Goal: Information Seeking & Learning: Learn about a topic

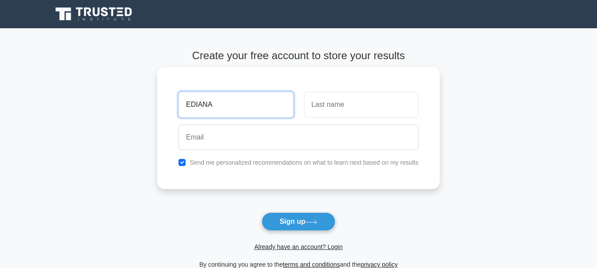
type input "EDIANA"
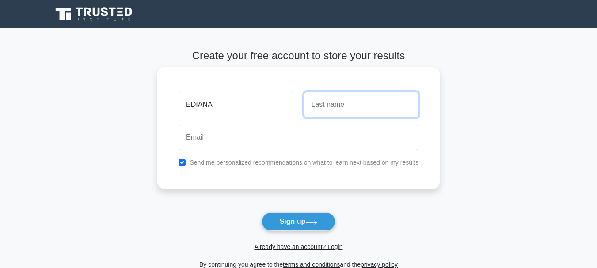
click at [324, 106] on input "text" at bounding box center [361, 105] width 114 height 26
type input "UDO"
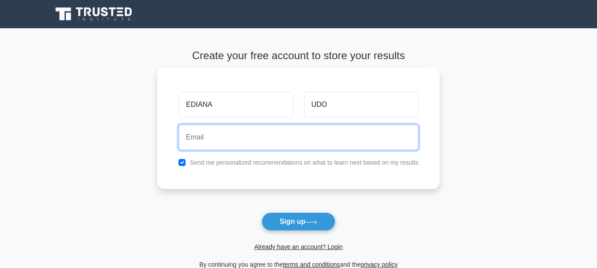
click at [285, 135] on input "email" at bounding box center [298, 138] width 240 height 26
type input "ediana2f@gmail.com"
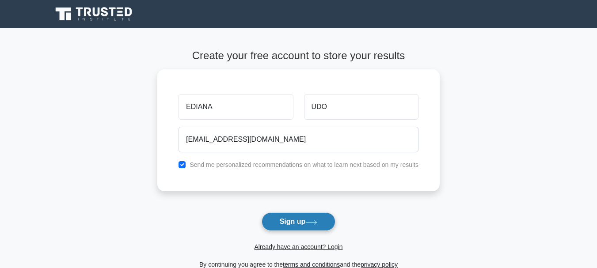
click at [304, 218] on button "Sign up" at bounding box center [299, 221] width 74 height 19
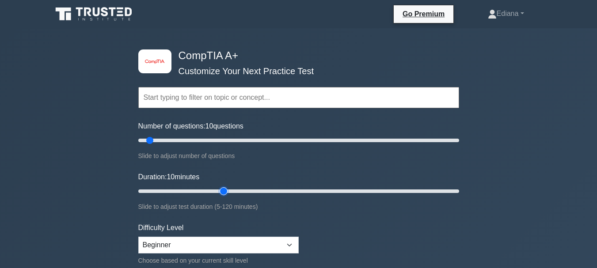
click at [222, 190] on input "Duration: 10 minutes" at bounding box center [298, 191] width 321 height 11
type input "30"
click at [214, 191] on input "Duration: 30 minutes" at bounding box center [298, 191] width 321 height 11
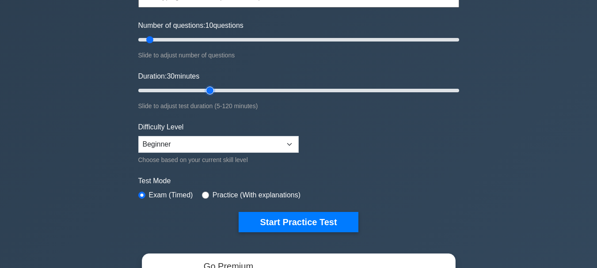
scroll to position [106, 0]
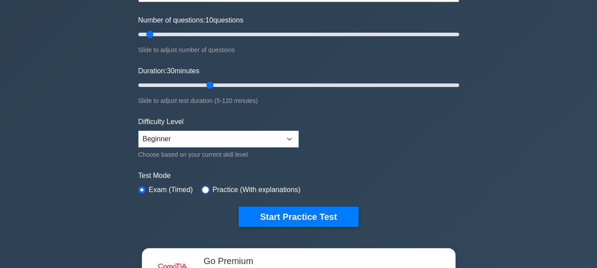
click at [204, 188] on input "radio" at bounding box center [205, 189] width 7 height 7
radio input "true"
click at [141, 187] on input "radio" at bounding box center [141, 189] width 7 height 7
radio input "true"
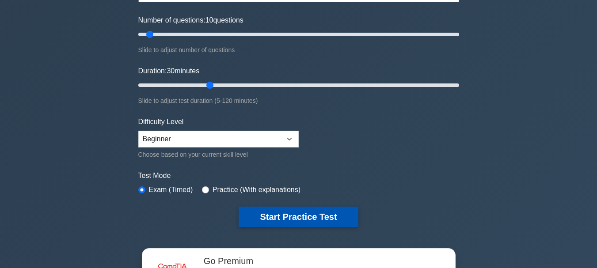
click at [302, 219] on button "Start Practice Test" at bounding box center [298, 217] width 119 height 20
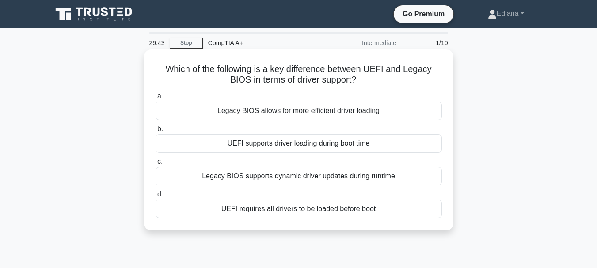
drag, startPoint x: 163, startPoint y: 66, endPoint x: 381, endPoint y: 212, distance: 262.6
click at [381, 212] on div "Which of the following is a key difference between UEFI and Legacy BIOS in term…" at bounding box center [299, 140] width 302 height 174
copy div "Which of the following is a key difference between UEFI and Legacy BIOS in term…"
click at [206, 125] on label "b. UEFI supports driver loading during boot time" at bounding box center [298, 138] width 286 height 29
click at [155, 126] on input "b. UEFI supports driver loading during boot time" at bounding box center [155, 129] width 0 height 6
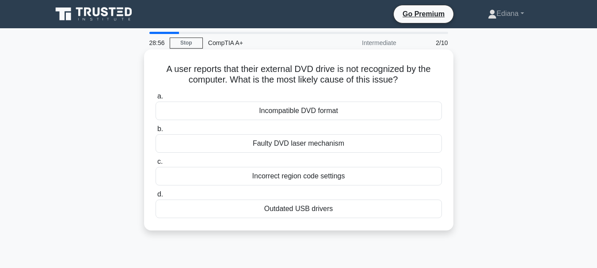
click at [184, 141] on div "Faulty DVD laser mechanism" at bounding box center [298, 143] width 286 height 19
click at [155, 132] on input "b. Faulty DVD laser mechanism" at bounding box center [155, 129] width 0 height 6
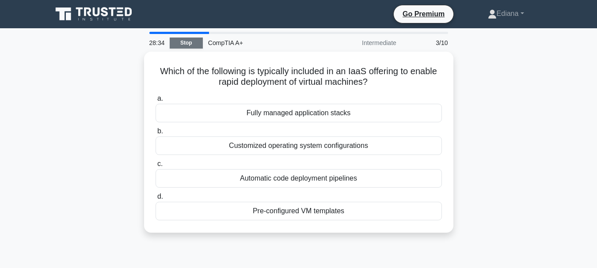
click at [182, 42] on link "Stop" at bounding box center [186, 43] width 33 height 11
click at [167, 33] on div at bounding box center [179, 33] width 60 height 2
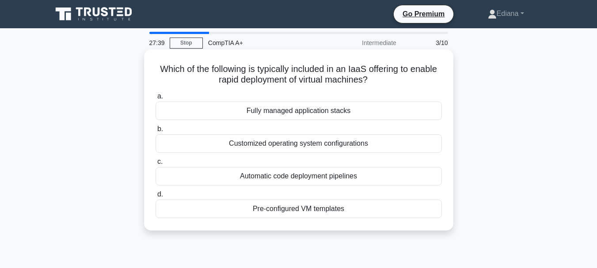
drag, startPoint x: 168, startPoint y: 68, endPoint x: 371, endPoint y: 212, distance: 248.4
click at [371, 212] on div "Which of the following is typically included in an IaaS offering to enable rapi…" at bounding box center [299, 140] width 302 height 174
copy div "Which of the following is typically included in an IaaS offering to enable rapi…"
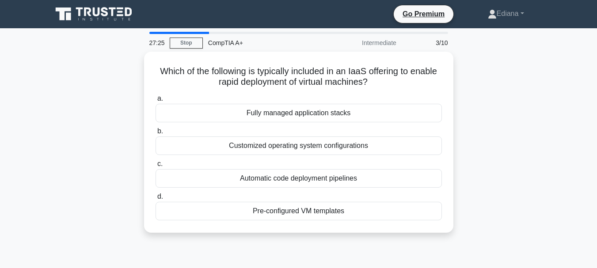
click at [518, 102] on div "Which of the following is typically included in an IaaS offering to enable rapi…" at bounding box center [299, 148] width 504 height 192
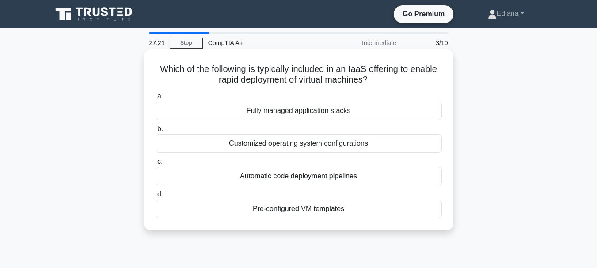
click at [261, 209] on div "Pre-configured VM templates" at bounding box center [298, 209] width 286 height 19
click at [155, 197] on input "d. Pre-configured VM templates" at bounding box center [155, 195] width 0 height 6
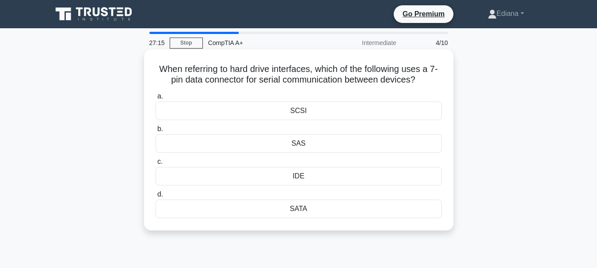
drag, startPoint x: 157, startPoint y: 64, endPoint x: 329, endPoint y: 210, distance: 225.3
click at [329, 210] on div "When referring to hard drive interfaces, which of the following uses a 7-pin da…" at bounding box center [299, 140] width 302 height 174
copy div "When referring to hard drive interfaces, which of the following uses a 7-pin da…"
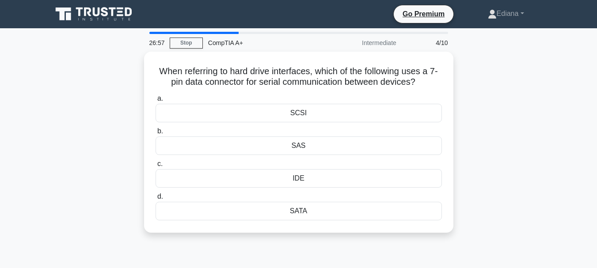
click at [534, 182] on div "When referring to hard drive interfaces, which of the following uses a 7-pin da…" at bounding box center [299, 148] width 504 height 192
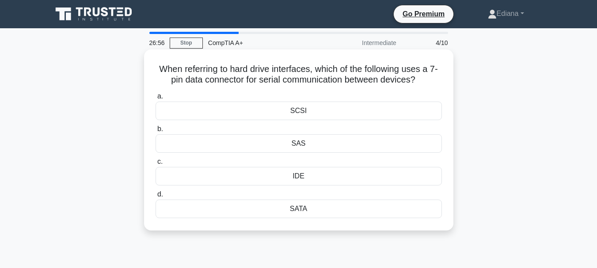
click at [325, 207] on div "SATA" at bounding box center [298, 209] width 286 height 19
click at [155, 197] on input "d. SATA" at bounding box center [155, 195] width 0 height 6
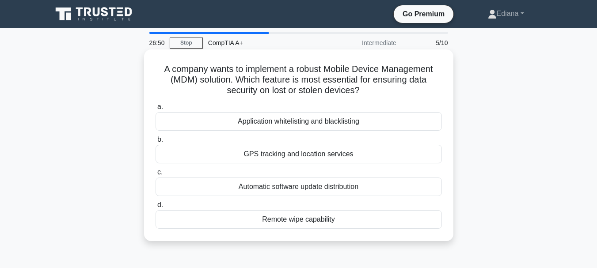
drag, startPoint x: 160, startPoint y: 68, endPoint x: 359, endPoint y: 225, distance: 253.2
click at [359, 225] on div "A company wants to implement a robust Mobile Device Management (MDM) solution. …" at bounding box center [299, 145] width 302 height 185
copy div "A company wants to implement a robust Mobile Device Management (MDM) solution. …"
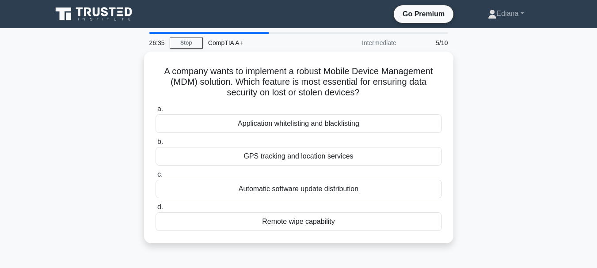
click at [504, 180] on div "A company wants to implement a robust Mobile Device Management (MDM) solution. …" at bounding box center [299, 153] width 504 height 202
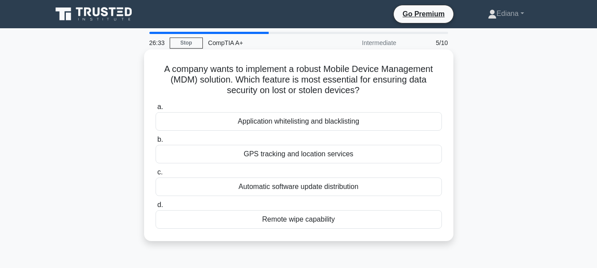
click at [349, 217] on div "Remote wipe capability" at bounding box center [298, 219] width 286 height 19
click at [155, 208] on input "d. Remote wipe capability" at bounding box center [155, 205] width 0 height 6
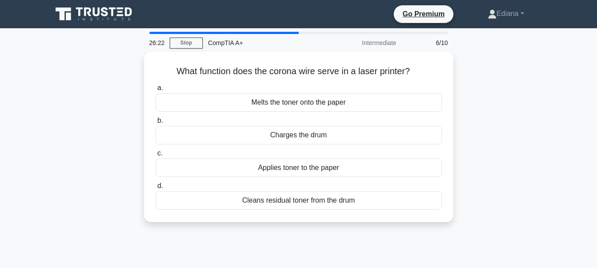
drag, startPoint x: 172, startPoint y: 66, endPoint x: 368, endPoint y: 224, distance: 251.3
click at [368, 224] on div "What function does the corona wire serve in a laser printer? .spinner_0XTQ{tran…" at bounding box center [299, 142] width 504 height 181
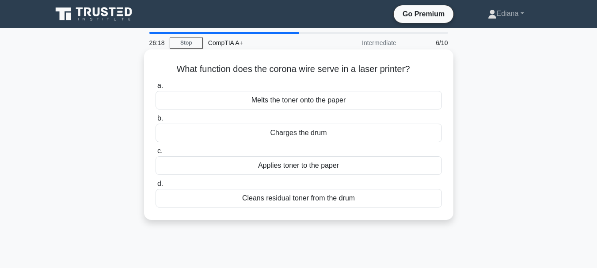
copy div "What function does the corona wire serve in a laser printer? .spinner_0XTQ{tran…"
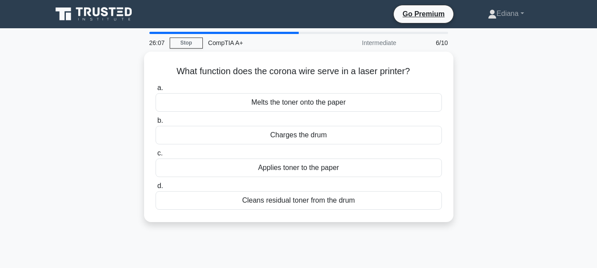
click at [527, 107] on div "What function does the corona wire serve in a laser printer? .spinner_0XTQ{tran…" at bounding box center [299, 142] width 504 height 181
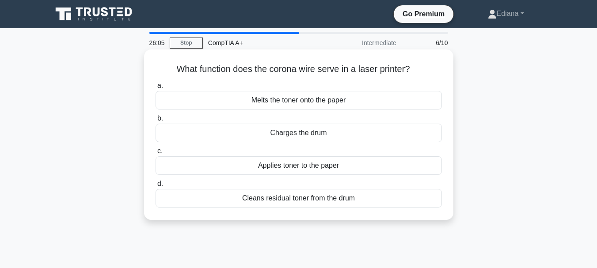
click at [317, 134] on div "Charges the drum" at bounding box center [298, 133] width 286 height 19
click at [155, 121] on input "b. Charges the drum" at bounding box center [155, 119] width 0 height 6
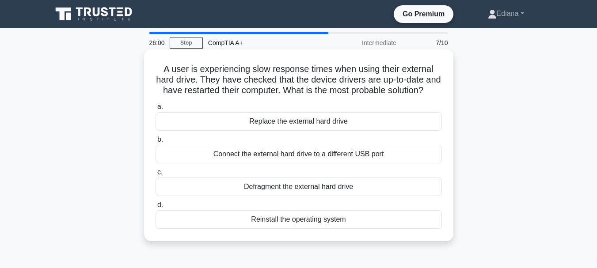
drag, startPoint x: 159, startPoint y: 65, endPoint x: 359, endPoint y: 234, distance: 261.1
click at [359, 234] on div "A user is experiencing slow response times when using their external hard drive…" at bounding box center [299, 145] width 302 height 185
copy div "A user is experiencing slow response times when using their external hard drive…"
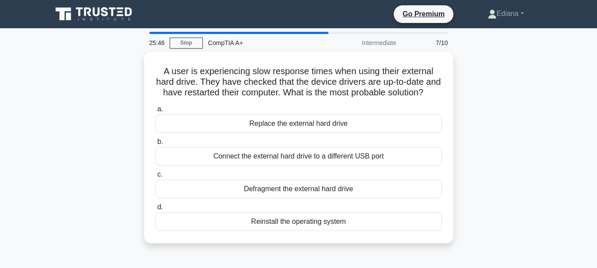
click at [535, 135] on div "A user is experiencing slow response times when using their external hard drive…" at bounding box center [299, 153] width 504 height 202
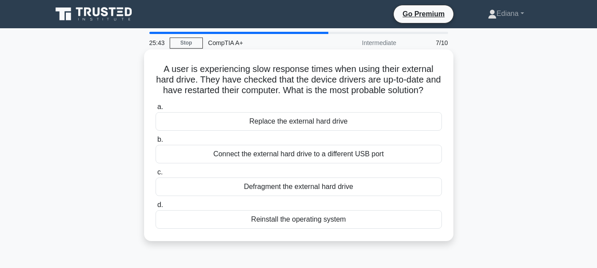
click at [347, 163] on div "Connect the external hard drive to a different USB port" at bounding box center [298, 154] width 286 height 19
click at [155, 143] on input "b. Connect the external hard drive to a different USB port" at bounding box center [155, 140] width 0 height 6
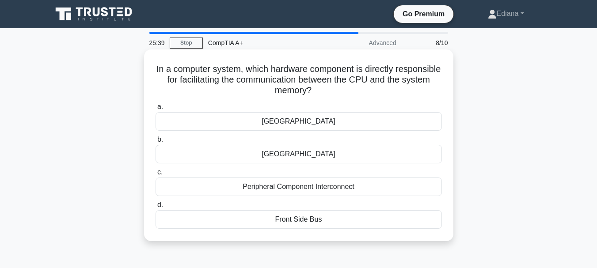
drag, startPoint x: 178, startPoint y: 68, endPoint x: 356, endPoint y: 225, distance: 237.9
click at [356, 225] on div "In a computer system, which hardware component is directly responsible for faci…" at bounding box center [299, 145] width 302 height 185
copy div "In a computer system, which hardware component is directly responsible for faci…"
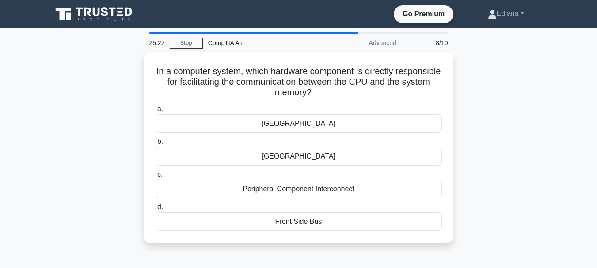
click at [550, 162] on div "In a computer system, which hardware component is directly responsible for faci…" at bounding box center [299, 153] width 504 height 202
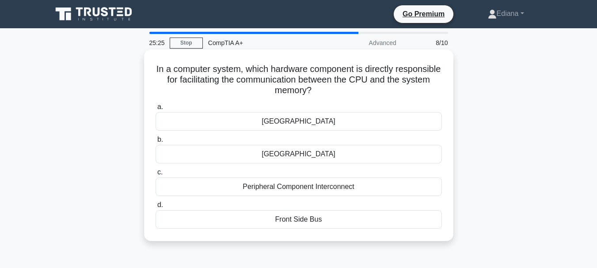
click at [376, 118] on div "Northbridge" at bounding box center [298, 121] width 286 height 19
click at [155, 110] on input "a. Northbridge" at bounding box center [155, 107] width 0 height 6
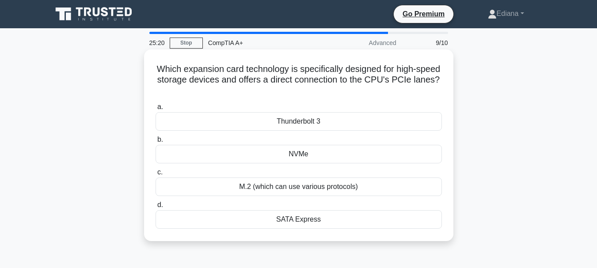
drag, startPoint x: 163, startPoint y: 68, endPoint x: 337, endPoint y: 225, distance: 234.9
click at [337, 225] on div "Which expansion card technology is specifically designed for high-speed storage…" at bounding box center [299, 145] width 302 height 185
copy div "Which expansion card technology is specifically designed for high-speed storage…"
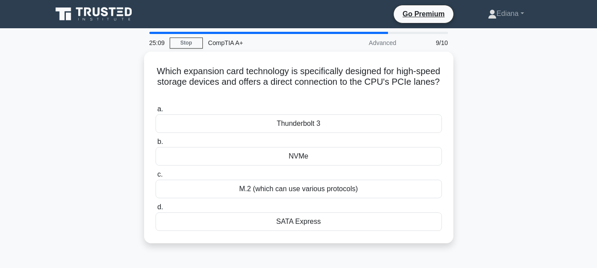
click at [565, 116] on main "25:09 Stop CompTIA A+ Advanced 9/10 Which expansion card technology is specific…" at bounding box center [298, 252] width 597 height 449
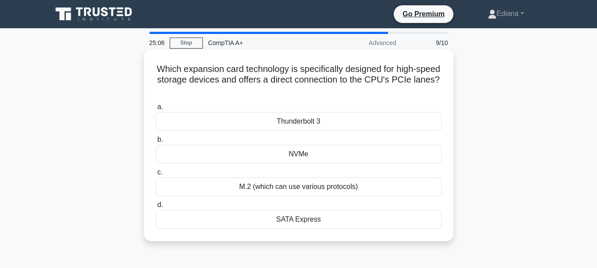
click at [330, 155] on div "NVMe" at bounding box center [298, 154] width 286 height 19
click at [155, 143] on input "b. NVMe" at bounding box center [155, 140] width 0 height 6
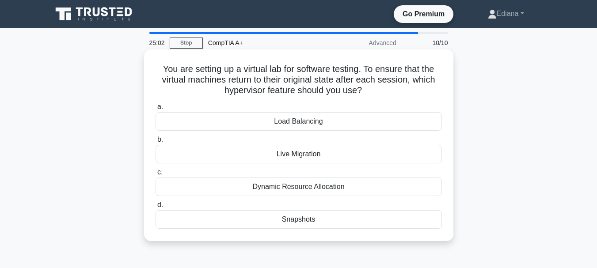
drag, startPoint x: 157, startPoint y: 66, endPoint x: 339, endPoint y: 220, distance: 238.8
click at [339, 220] on div "You are setting up a virtual lab for software testing. To ensure that the virtu…" at bounding box center [299, 145] width 302 height 185
copy div "You are setting up a virtual lab for software testing. To ensure that the virtu…"
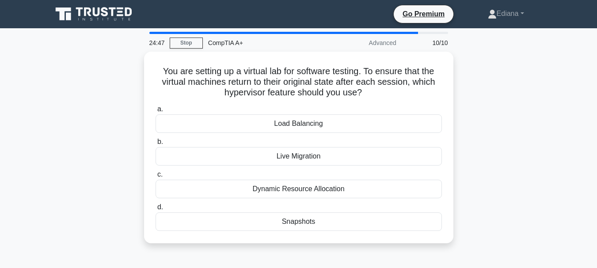
click at [544, 157] on div "You are setting up a virtual lab for software testing. To ensure that the virtu…" at bounding box center [299, 153] width 504 height 202
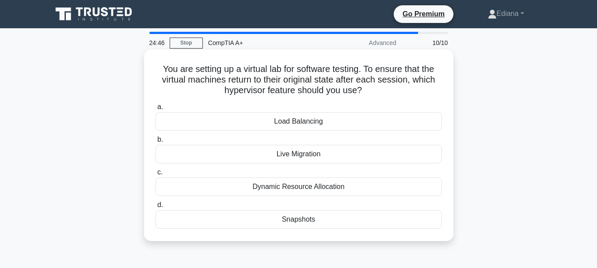
click at [325, 220] on div "Snapshots" at bounding box center [298, 219] width 286 height 19
click at [155, 208] on input "d. Snapshots" at bounding box center [155, 205] width 0 height 6
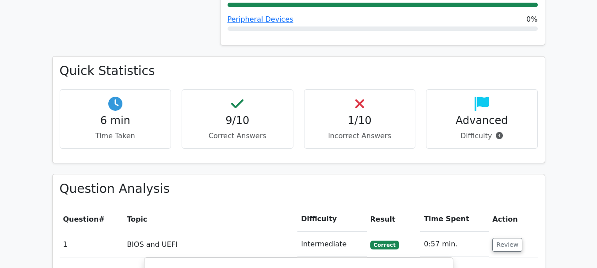
scroll to position [524, 0]
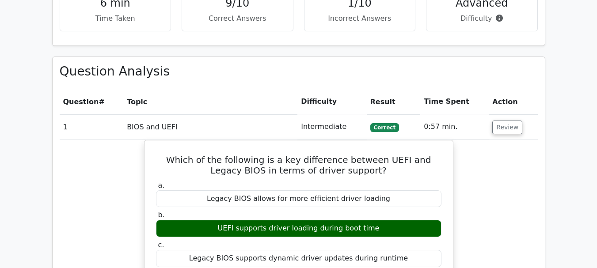
drag, startPoint x: 601, startPoint y: 15, endPoint x: 601, endPoint y: 103, distance: 88.3
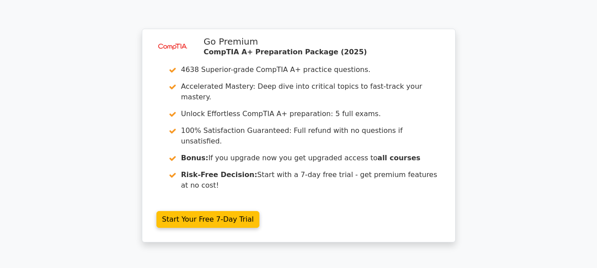
scroll to position [1457, 0]
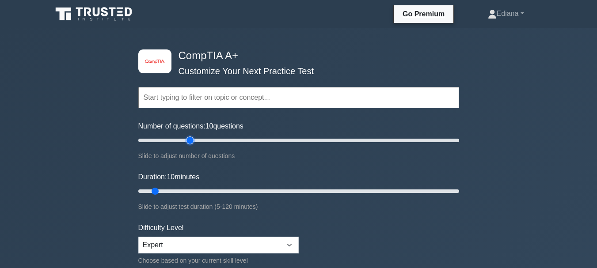
click at [193, 138] on input "Number of questions: 10 questions" at bounding box center [298, 140] width 321 height 11
type input "30"
click at [178, 142] on input "Number of questions: 30 questions" at bounding box center [298, 140] width 321 height 11
type input "15"
click at [171, 191] on input "Duration: 15 minutes" at bounding box center [298, 191] width 321 height 11
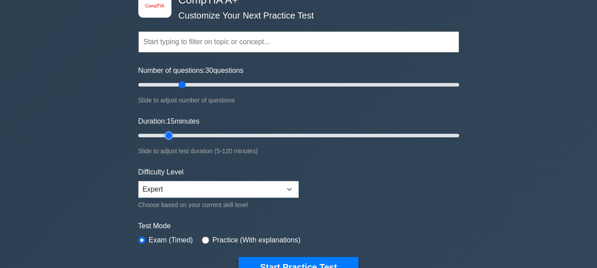
scroll to position [78, 0]
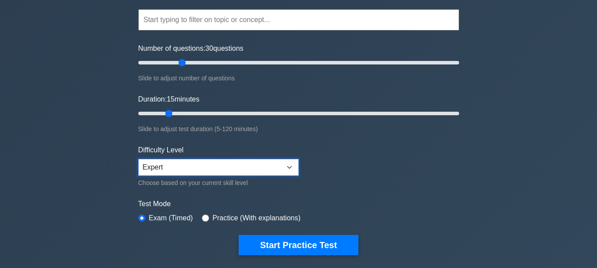
click at [291, 163] on select "Beginner Intermediate Expert" at bounding box center [218, 167] width 160 height 17
select select "intermediate"
click at [138, 159] on select "Beginner Intermediate Expert" at bounding box center [218, 167] width 160 height 17
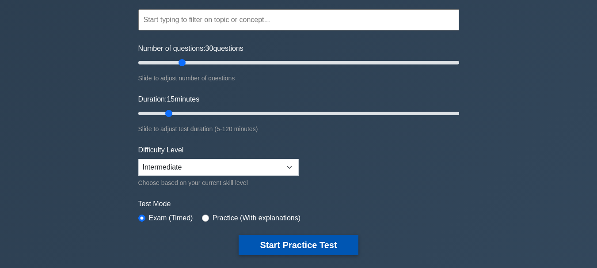
click at [301, 243] on button "Start Practice Test" at bounding box center [298, 245] width 119 height 20
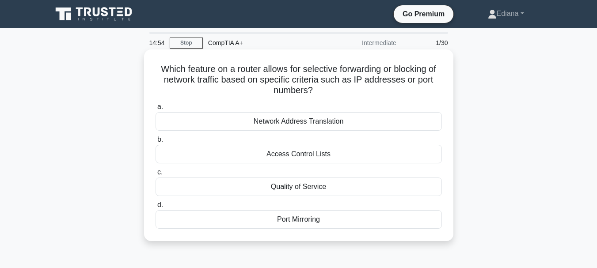
drag, startPoint x: 153, startPoint y: 65, endPoint x: 354, endPoint y: 222, distance: 254.9
click at [354, 222] on div "Which feature on a router allows for selective forwarding or blocking of networ…" at bounding box center [299, 145] width 302 height 185
copy div "Which feature on a router allows for selective forwarding or blocking of networ…"
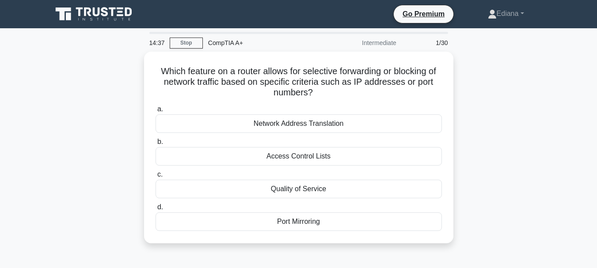
click at [521, 121] on div "Which feature on a router allows for selective forwarding or blocking of networ…" at bounding box center [299, 153] width 504 height 202
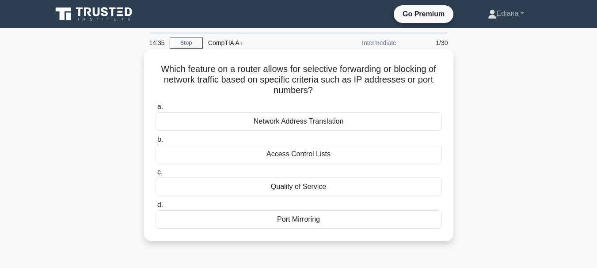
click at [366, 154] on div "Access Control Lists" at bounding box center [298, 154] width 286 height 19
click at [155, 143] on input "b. Access Control Lists" at bounding box center [155, 140] width 0 height 6
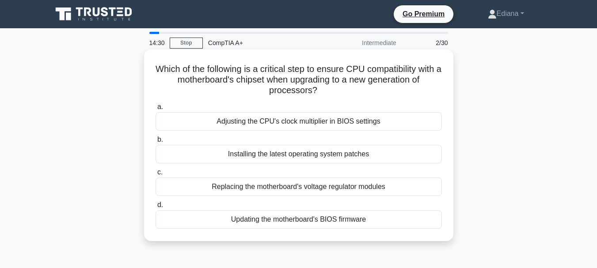
drag, startPoint x: 163, startPoint y: 68, endPoint x: 369, endPoint y: 234, distance: 264.6
click at [369, 234] on div "Which of the following is a critical step to ensure CPU compatibility with a mo…" at bounding box center [299, 145] width 302 height 185
copy div "Which of the following is a critical step to ensure CPU compatibility with a mo…"
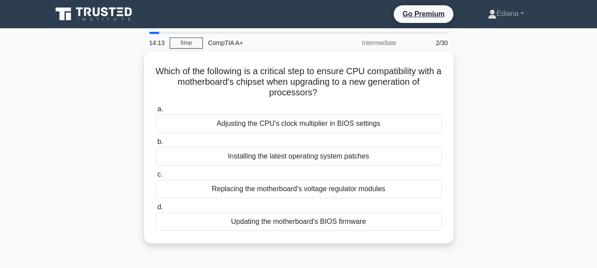
click at [519, 138] on div "Which of the following is a critical step to ensure CPU compatibility with a mo…" at bounding box center [299, 153] width 504 height 202
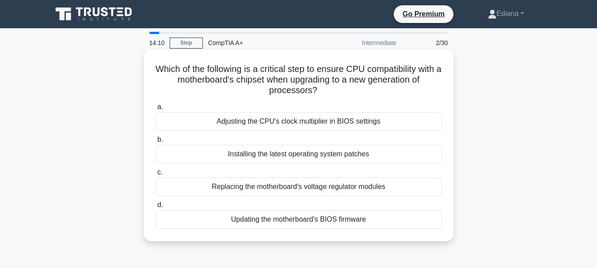
click at [298, 222] on div "Updating the motherboard's BIOS firmware" at bounding box center [298, 219] width 286 height 19
click at [155, 208] on input "d. Updating the motherboard's BIOS firmware" at bounding box center [155, 205] width 0 height 6
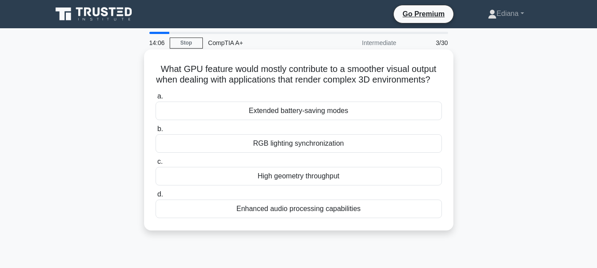
drag, startPoint x: 154, startPoint y: 68, endPoint x: 377, endPoint y: 225, distance: 272.7
click at [377, 225] on div "What GPU feature would mostly contribute to a smoother visual output when deali…" at bounding box center [299, 140] width 302 height 174
copy div "What GPU feature would mostly contribute to a smoother visual output when deali…"
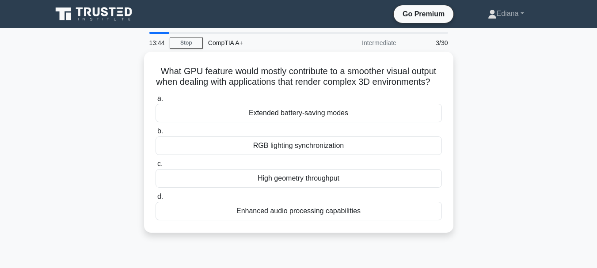
click at [531, 125] on div "What GPU feature would mostly contribute to a smoother visual output when deali…" at bounding box center [299, 148] width 504 height 192
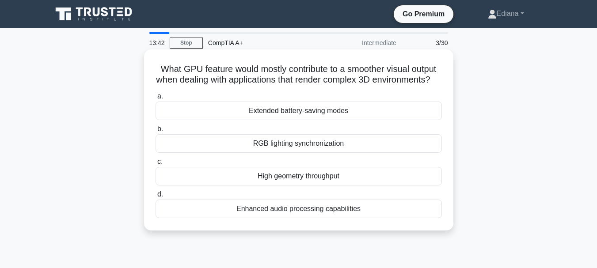
click at [365, 186] on div "High geometry throughput" at bounding box center [298, 176] width 286 height 19
click at [155, 165] on input "c. High geometry throughput" at bounding box center [155, 162] width 0 height 6
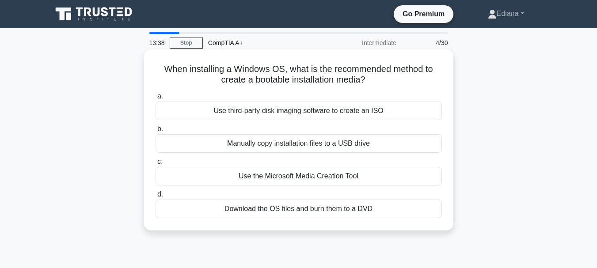
drag, startPoint x: 160, startPoint y: 68, endPoint x: 380, endPoint y: 215, distance: 264.9
click at [380, 215] on div "When installing a Windows OS, what is the recommended method to create a bootab…" at bounding box center [299, 140] width 302 height 174
copy div "When installing a Windows OS, what is the recommended method to create a bootab…"
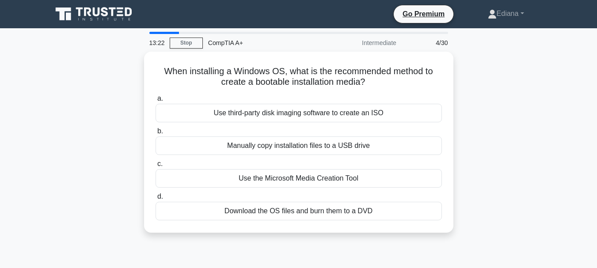
click at [561, 125] on main "13:22 Stop CompTIA A+ Intermediate 4/30 When installing a Windows OS, what is t…" at bounding box center [298, 252] width 597 height 449
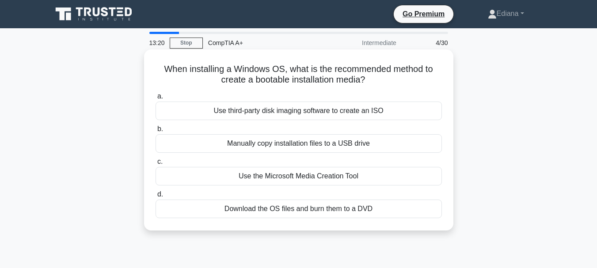
click at [343, 177] on div "Use the Microsoft Media Creation Tool" at bounding box center [298, 176] width 286 height 19
click at [155, 165] on input "c. Use the Microsoft Media Creation Tool" at bounding box center [155, 162] width 0 height 6
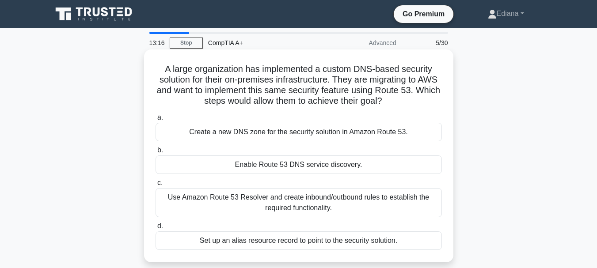
drag, startPoint x: 160, startPoint y: 68, endPoint x: 441, endPoint y: 238, distance: 328.6
click at [441, 238] on div "A large organization has implemented a custom DNS-based security solution for t…" at bounding box center [299, 156] width 302 height 206
copy div "A large organization has implemented a custom DNS-based security solution for t…"
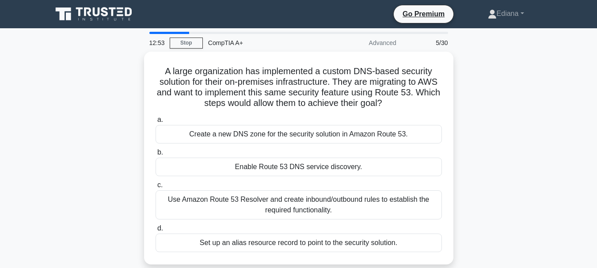
click at [536, 116] on div "A large organization has implemented a custom DNS-based security solution for t…" at bounding box center [299, 164] width 504 height 224
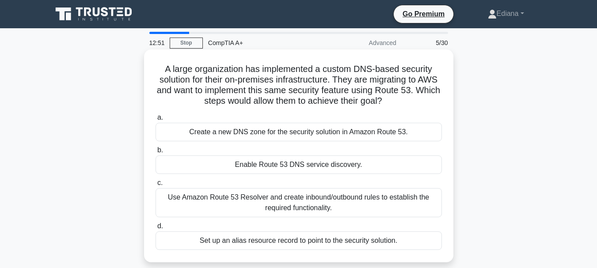
click at [274, 202] on div "Use Amazon Route 53 Resolver and create inbound/outbound rules to establish the…" at bounding box center [298, 202] width 286 height 29
click at [155, 186] on input "c. Use Amazon Route 53 Resolver and create inbound/outbound rules to establish …" at bounding box center [155, 183] width 0 height 6
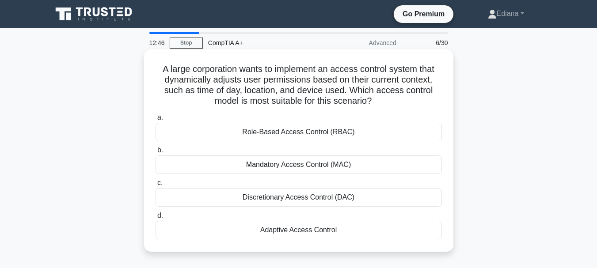
drag, startPoint x: 159, startPoint y: 69, endPoint x: 378, endPoint y: 231, distance: 272.6
click at [378, 231] on div "A large corporation wants to implement an access control system that dynamicall…" at bounding box center [299, 150] width 302 height 195
copy div "A large corporation wants to implement an access control system that dynamicall…"
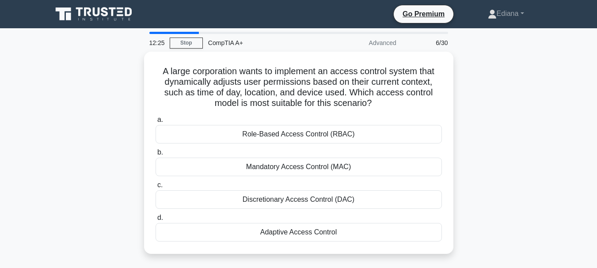
click at [519, 127] on div "A large corporation wants to implement an access control system that dynamicall…" at bounding box center [299, 158] width 504 height 213
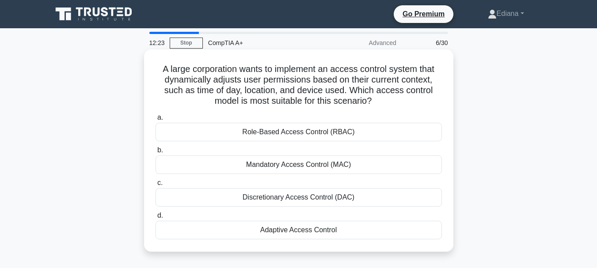
click at [277, 229] on div "Adaptive Access Control" at bounding box center [298, 230] width 286 height 19
click at [155, 219] on input "d. Adaptive Access Control" at bounding box center [155, 216] width 0 height 6
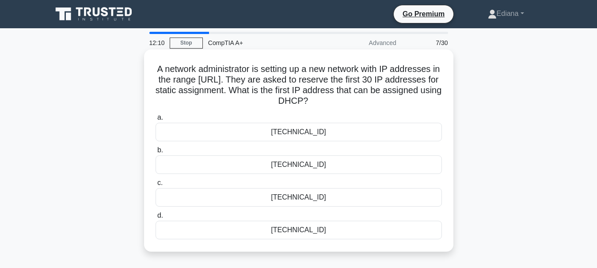
drag, startPoint x: 151, startPoint y: 65, endPoint x: 409, endPoint y: 228, distance: 304.9
click at [409, 228] on div "A network administrator is setting up a new network with IP addresses in the ra…" at bounding box center [299, 150] width 302 height 195
copy div "A network administrator is setting up a new network with IP addresses in the ra…"
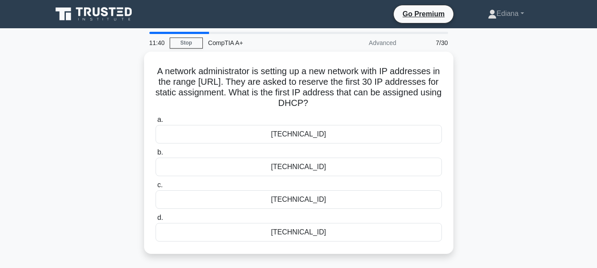
click at [552, 136] on main "11:40 Stop CompTIA A+ Advanced 7/30 A network administrator is setting up a new…" at bounding box center [298, 252] width 597 height 449
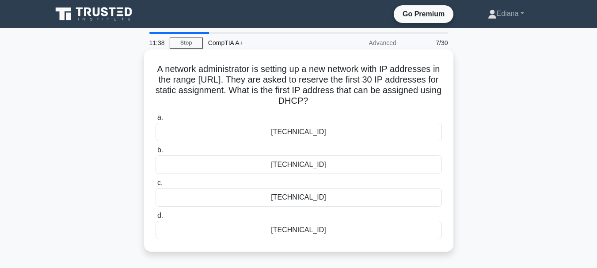
click at [301, 228] on div "192.168.10.31" at bounding box center [298, 230] width 286 height 19
click at [155, 219] on input "d. 192.168.10.31" at bounding box center [155, 216] width 0 height 6
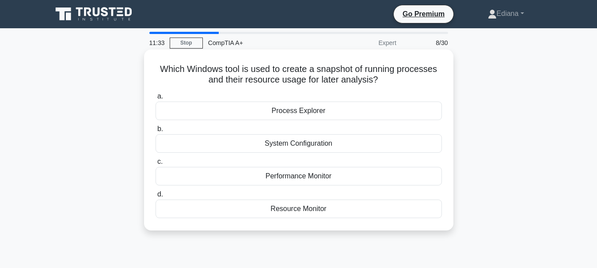
drag, startPoint x: 157, startPoint y: 67, endPoint x: 371, endPoint y: 205, distance: 254.4
click at [371, 205] on div "Which Windows tool is used to create a snapshot of running processes and their …" at bounding box center [299, 140] width 302 height 174
copy div "Which Windows tool is used to create a snapshot of running processes and their …"
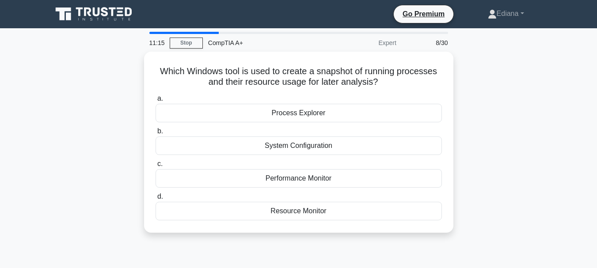
click at [505, 137] on div "Which Windows tool is used to create a snapshot of running processes and their …" at bounding box center [299, 148] width 504 height 192
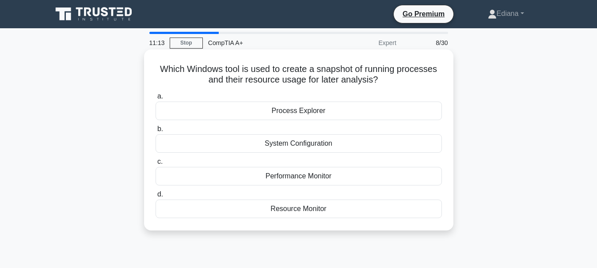
click at [320, 173] on div "Performance Monitor" at bounding box center [298, 176] width 286 height 19
click at [155, 165] on input "c. Performance Monitor" at bounding box center [155, 162] width 0 height 6
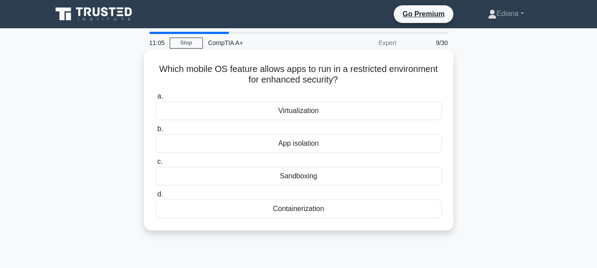
drag, startPoint x: 154, startPoint y: 68, endPoint x: 362, endPoint y: 209, distance: 252.2
click at [362, 209] on div "Which mobile OS feature allows apps to run in a restricted environment for enha…" at bounding box center [299, 140] width 302 height 174
copy div "Which mobile OS feature allows apps to run in a restricted environment for enha…"
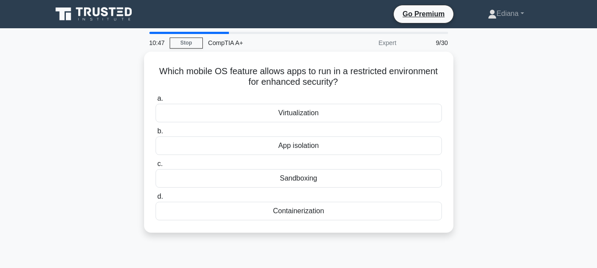
click at [508, 152] on div "Which mobile OS feature allows apps to run in a restricted environment for enha…" at bounding box center [299, 148] width 504 height 192
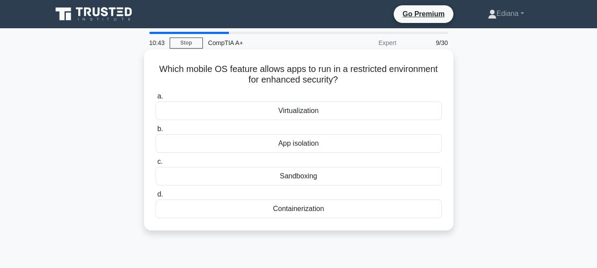
click at [310, 173] on div "Sandboxing" at bounding box center [298, 176] width 286 height 19
click at [155, 165] on input "c. Sandboxing" at bounding box center [155, 162] width 0 height 6
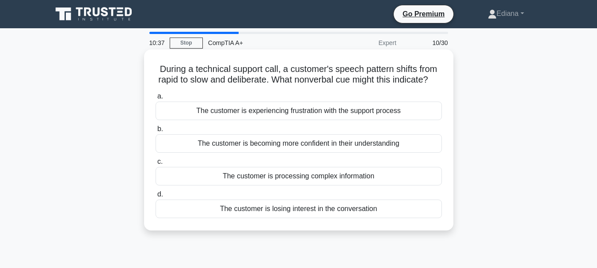
drag, startPoint x: 155, startPoint y: 68, endPoint x: 402, endPoint y: 220, distance: 289.2
click at [402, 220] on div "During a technical support call, a customer's speech pattern shifts from rapid …" at bounding box center [299, 140] width 302 height 174
copy div "During a technical support call, a customer's speech pattern shifts from rapid …"
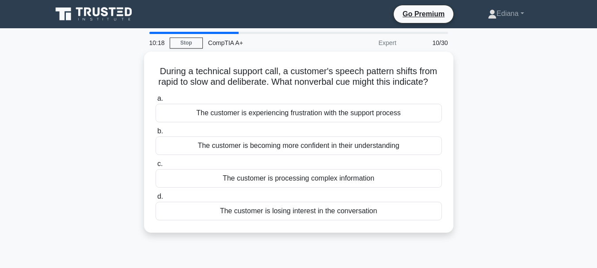
click at [519, 187] on div "During a technical support call, a customer's speech pattern shifts from rapid …" at bounding box center [299, 148] width 504 height 192
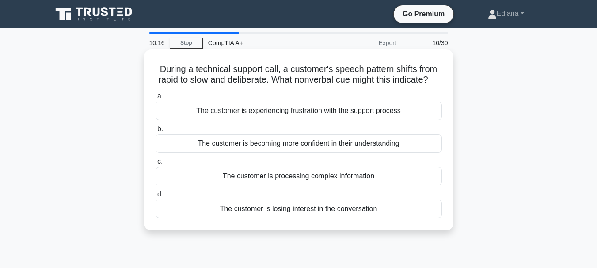
click at [420, 186] on div "The customer is processing complex information" at bounding box center [298, 176] width 286 height 19
click at [155, 165] on input "c. The customer is processing complex information" at bounding box center [155, 162] width 0 height 6
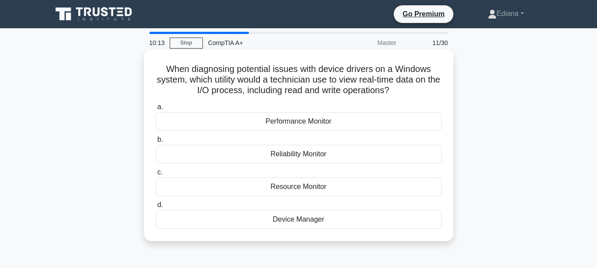
drag, startPoint x: 162, startPoint y: 68, endPoint x: 344, endPoint y: 217, distance: 235.8
click at [344, 217] on div "When diagnosing potential issues with device drivers on a Windows system, which…" at bounding box center [299, 145] width 302 height 185
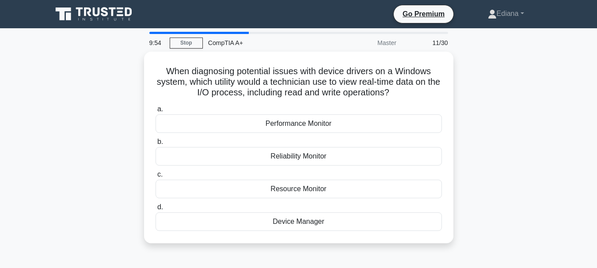
click at [522, 166] on div "When diagnosing potential issues with device drivers on a Windows system, which…" at bounding box center [299, 153] width 504 height 202
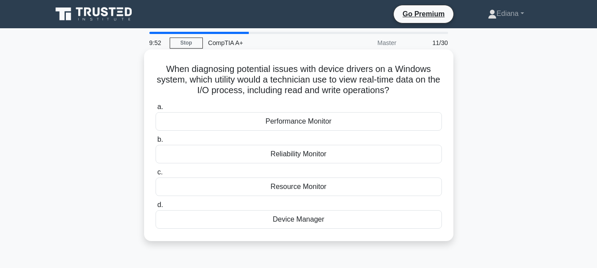
click at [301, 188] on div "Resource Monitor" at bounding box center [298, 187] width 286 height 19
click at [155, 175] on input "c. Resource Monitor" at bounding box center [155, 173] width 0 height 6
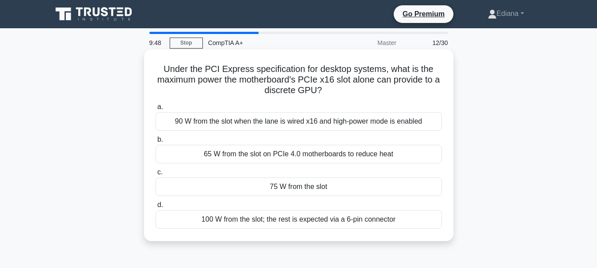
drag, startPoint x: 162, startPoint y: 64, endPoint x: 428, endPoint y: 227, distance: 311.5
click at [428, 227] on div "Under the PCI Express specification for desktop systems, what is the maximum po…" at bounding box center [299, 145] width 302 height 185
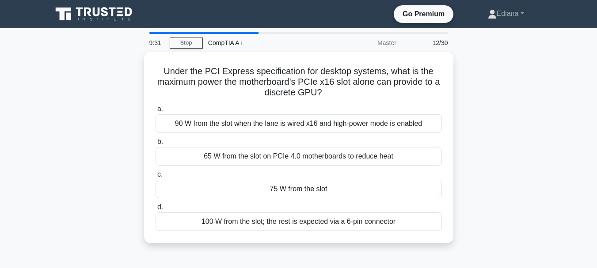
click at [555, 155] on main "9:31 Stop CompTIA A+ Master 12/30 Under the PCI Express specification for deskt…" at bounding box center [298, 252] width 597 height 449
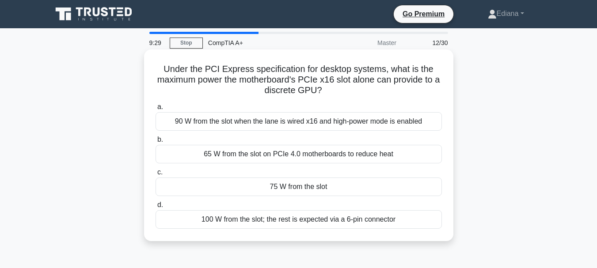
click at [329, 184] on div "75 W from the slot" at bounding box center [298, 187] width 286 height 19
click at [155, 175] on input "c. 75 W from the slot" at bounding box center [155, 173] width 0 height 6
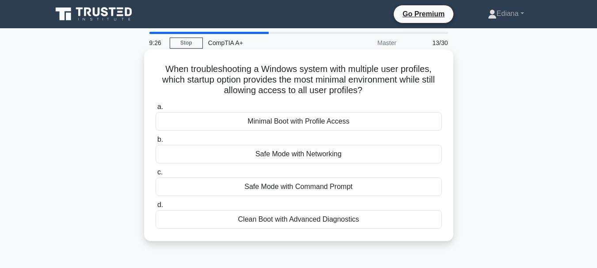
drag, startPoint x: 161, startPoint y: 67, endPoint x: 377, endPoint y: 216, distance: 262.3
click at [377, 216] on div "When troubleshooting a Windows system with multiple user profiles, which startu…" at bounding box center [299, 145] width 302 height 185
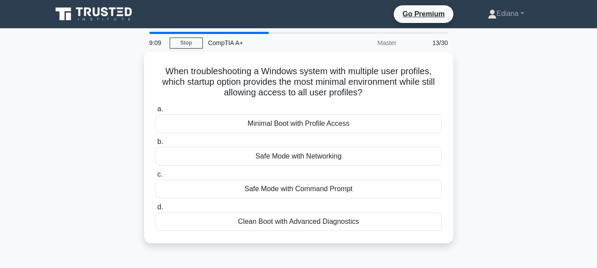
click at [516, 143] on div "When troubleshooting a Windows system with multiple user profiles, which startu…" at bounding box center [299, 153] width 504 height 202
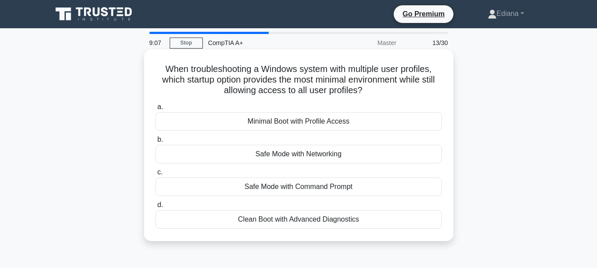
click at [321, 153] on div "Safe Mode with Networking" at bounding box center [298, 154] width 286 height 19
click at [155, 143] on input "b. Safe Mode with Networking" at bounding box center [155, 140] width 0 height 6
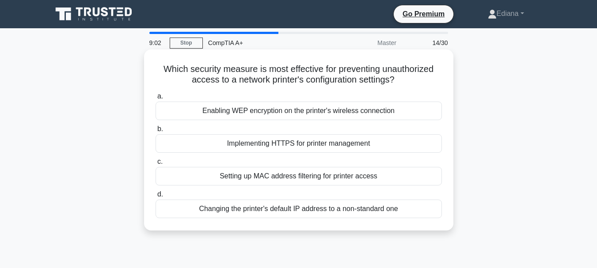
drag, startPoint x: 160, startPoint y: 68, endPoint x: 406, endPoint y: 205, distance: 282.2
click at [406, 205] on div "Which security measure is most effective for preventing unauthorized access to …" at bounding box center [299, 140] width 302 height 174
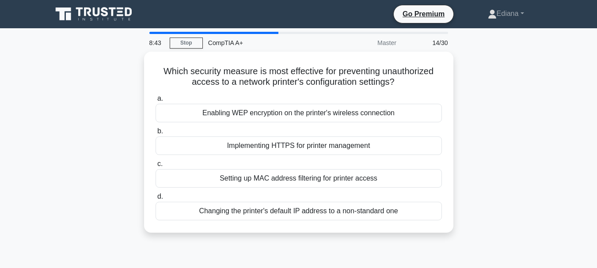
click at [491, 109] on div "Which security measure is most effective for preventing unauthorized access to …" at bounding box center [299, 148] width 504 height 192
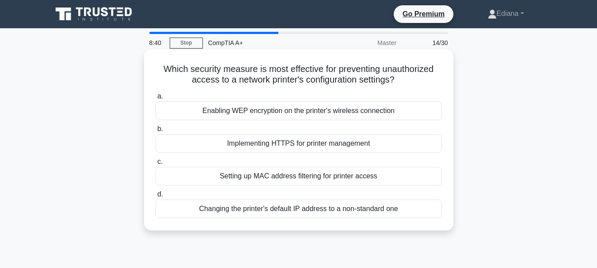
click at [306, 144] on div "Implementing HTTPS for printer management" at bounding box center [298, 143] width 286 height 19
click at [155, 132] on input "b. Implementing HTTPS for printer management" at bounding box center [155, 129] width 0 height 6
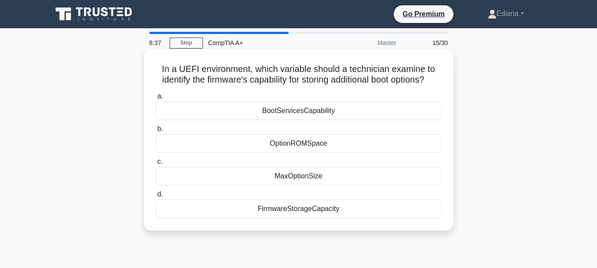
drag, startPoint x: 159, startPoint y: 65, endPoint x: 365, endPoint y: 216, distance: 255.7
click at [365, 216] on div "In a UEFI environment, which variable should a technician examine to identify t…" at bounding box center [299, 140] width 302 height 174
click at [374, 186] on div "MaxOptionSize" at bounding box center [298, 176] width 286 height 19
click at [155, 165] on input "c. MaxOptionSize" at bounding box center [155, 162] width 0 height 6
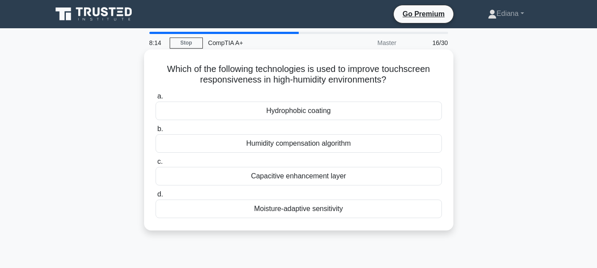
drag, startPoint x: 160, startPoint y: 66, endPoint x: 394, endPoint y: 222, distance: 281.3
click at [394, 222] on div "Which of the following technologies is used to improve touchscreen responsivene…" at bounding box center [299, 140] width 302 height 174
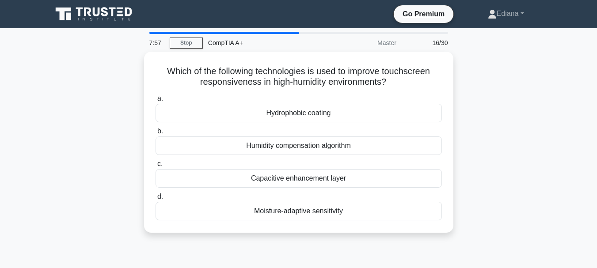
click at [491, 194] on div "Which of the following technologies is used to improve touchscreen responsivene…" at bounding box center [299, 148] width 504 height 192
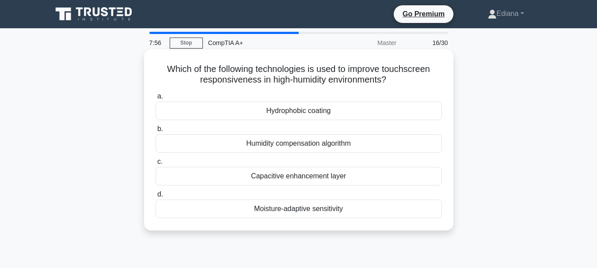
click at [403, 209] on div "Moisture-adaptive sensitivity" at bounding box center [298, 209] width 286 height 19
click at [155, 197] on input "d. Moisture-adaptive sensitivity" at bounding box center [155, 195] width 0 height 6
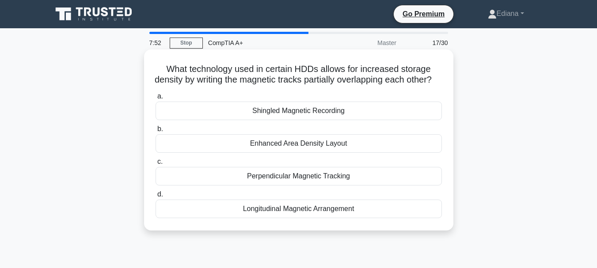
drag, startPoint x: 160, startPoint y: 63, endPoint x: 366, endPoint y: 225, distance: 262.0
click at [366, 225] on div "What technology used in certain HDDs allows for increased storage density by wr…" at bounding box center [299, 140] width 302 height 174
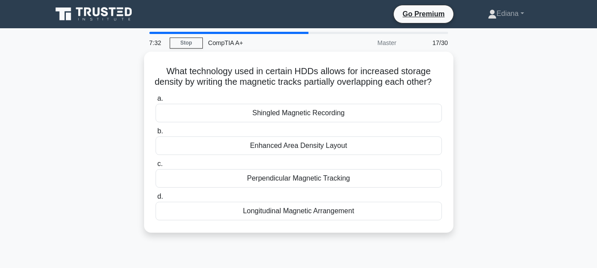
click at [525, 127] on div "What technology used in certain HDDs allows for increased storage density by wr…" at bounding box center [299, 148] width 504 height 192
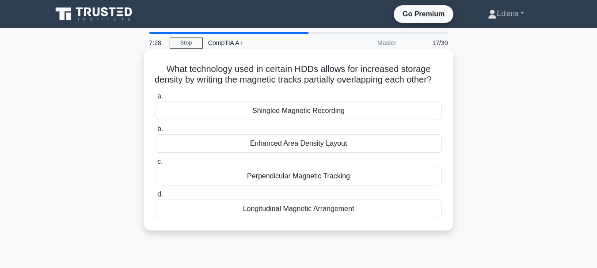
click at [363, 120] on div "Shingled Magnetic Recording" at bounding box center [298, 111] width 286 height 19
click at [155, 99] on input "a. Shingled Magnetic Recording" at bounding box center [155, 97] width 0 height 6
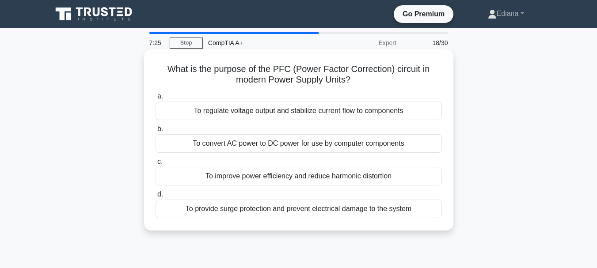
drag, startPoint x: 165, startPoint y: 68, endPoint x: 417, endPoint y: 220, distance: 294.5
click at [417, 220] on div "What is the purpose of the PFC (Power Factor Correction) circuit in modern Powe…" at bounding box center [299, 140] width 302 height 174
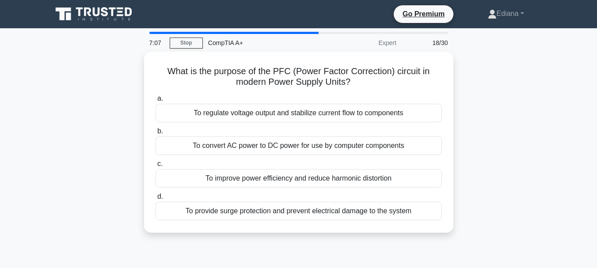
click at [541, 166] on div "What is the purpose of the PFC (Power Factor Correction) circuit in modern Powe…" at bounding box center [299, 148] width 504 height 192
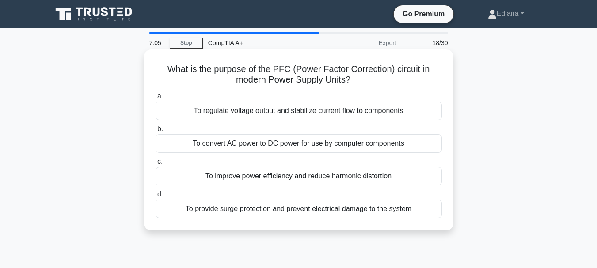
click at [296, 180] on div "To improve power efficiency and reduce harmonic distortion" at bounding box center [298, 176] width 286 height 19
click at [155, 165] on input "c. To improve power efficiency and reduce harmonic distortion" at bounding box center [155, 162] width 0 height 6
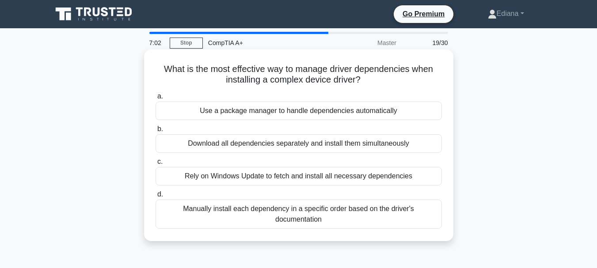
drag, startPoint x: 157, startPoint y: 68, endPoint x: 394, endPoint y: 222, distance: 282.4
click at [394, 222] on div "What is the most effective way to manage driver dependencies when installing a …" at bounding box center [299, 145] width 302 height 185
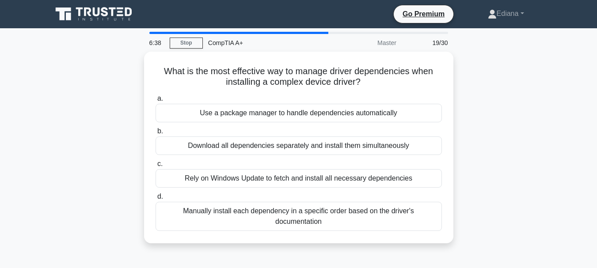
click at [532, 127] on div "What is the most effective way to manage driver dependencies when installing a …" at bounding box center [299, 153] width 504 height 202
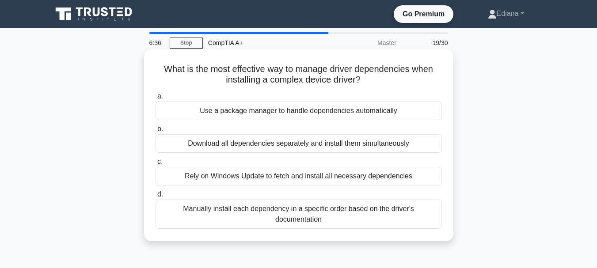
click at [367, 112] on div "Use a package manager to handle dependencies automatically" at bounding box center [298, 111] width 286 height 19
click at [155, 99] on input "a. Use a package manager to handle dependencies automatically" at bounding box center [155, 97] width 0 height 6
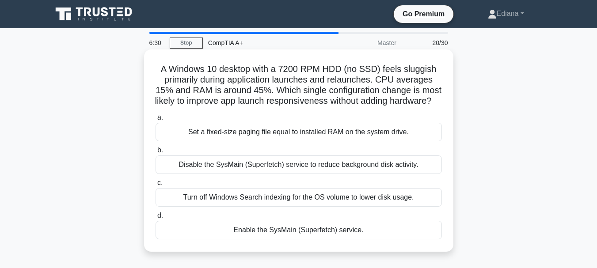
drag, startPoint x: 159, startPoint y: 69, endPoint x: 426, endPoint y: 237, distance: 315.0
click at [426, 237] on div "A Windows 10 desktop with a 7200 RPM HDD (no SSD) feels sluggish primarily duri…" at bounding box center [299, 150] width 302 height 195
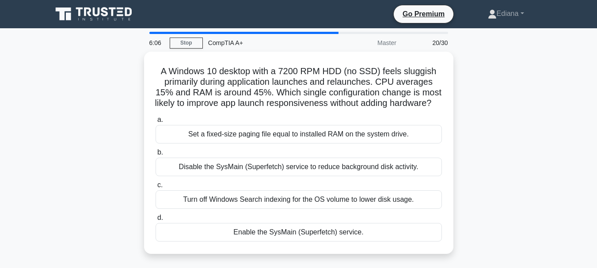
click at [538, 210] on div "A Windows 10 desktop with a 7200 RPM HDD (no SSD) feels sluggish primarily duri…" at bounding box center [299, 158] width 504 height 213
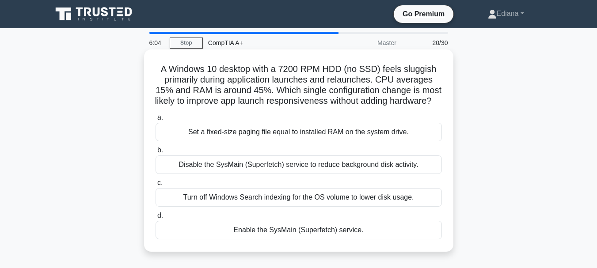
click at [364, 239] on div "Enable the SysMain (Superfetch) service." at bounding box center [298, 230] width 286 height 19
click at [155, 219] on input "d. Enable the SysMain (Superfetch) service." at bounding box center [155, 216] width 0 height 6
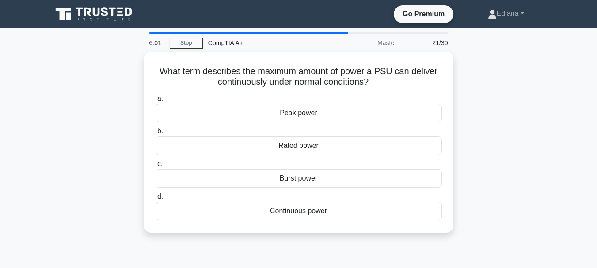
drag, startPoint x: 153, startPoint y: 64, endPoint x: 400, endPoint y: 238, distance: 301.5
click at [400, 238] on div "What term describes the maximum amount of power a PSU can deliver continuously …" at bounding box center [299, 148] width 504 height 192
click at [47, 119] on div "What term describes the maximum amount of power a PSU can deliver continuously …" at bounding box center [299, 148] width 504 height 192
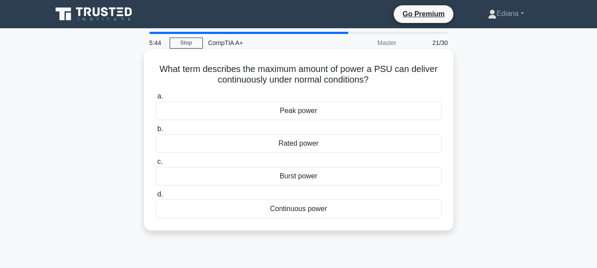
click at [214, 209] on div "Continuous power" at bounding box center [298, 209] width 286 height 19
click at [155, 197] on input "d. Continuous power" at bounding box center [155, 195] width 0 height 6
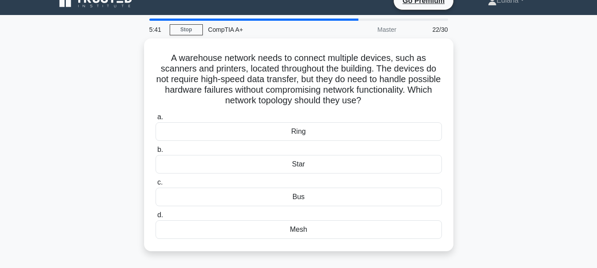
drag, startPoint x: 167, startPoint y: 66, endPoint x: 380, endPoint y: 260, distance: 289.0
click at [380, 260] on div "5:41 Stop CompTIA A+ Master 22/30 A warehouse network needs to connect multiple…" at bounding box center [299, 240] width 504 height 442
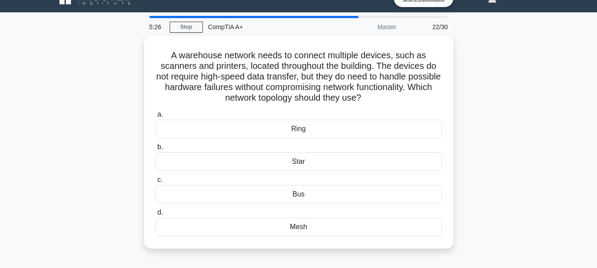
click at [516, 137] on div "A warehouse network needs to connect multiple devices, such as scanners and pri…" at bounding box center [299, 148] width 504 height 224
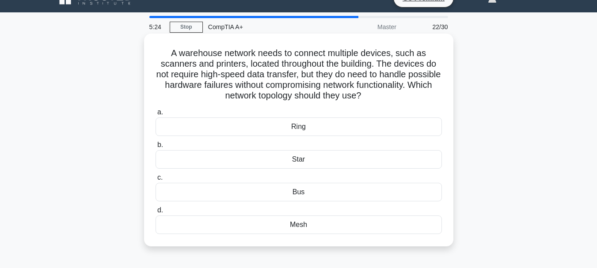
click at [337, 225] on div "Mesh" at bounding box center [298, 225] width 286 height 19
click at [155, 213] on input "d. Mesh" at bounding box center [155, 211] width 0 height 6
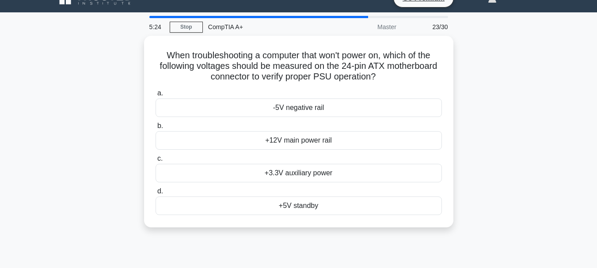
scroll to position [0, 0]
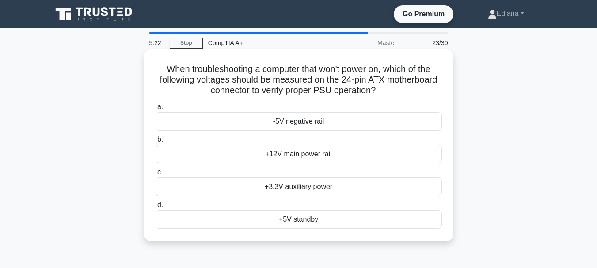
drag, startPoint x: 160, startPoint y: 64, endPoint x: 391, endPoint y: 230, distance: 284.4
click at [391, 230] on div "When troubleshooting a computer that won't power on, which of the following vol…" at bounding box center [299, 145] width 302 height 185
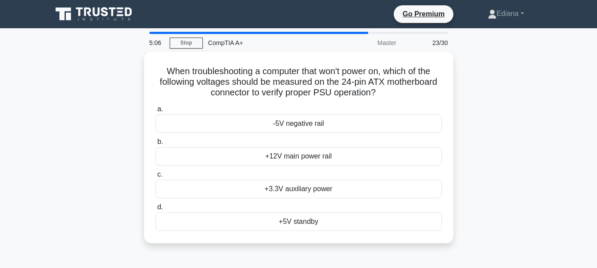
click at [81, 166] on div "When troubleshooting a computer that won't power on, which of the following vol…" at bounding box center [299, 153] width 504 height 202
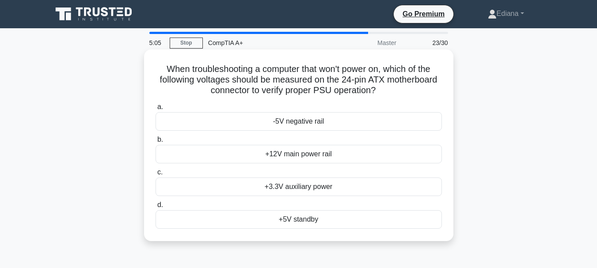
click at [210, 219] on div "+5V standby" at bounding box center [298, 219] width 286 height 19
click at [155, 208] on input "d. +5V standby" at bounding box center [155, 205] width 0 height 6
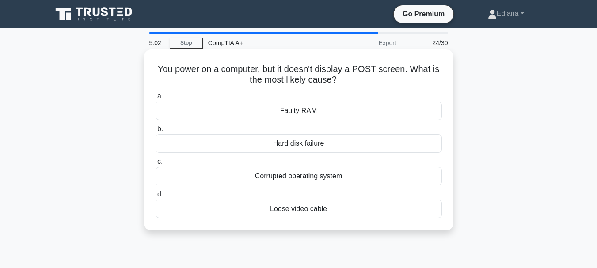
drag, startPoint x: 155, startPoint y: 71, endPoint x: 364, endPoint y: 214, distance: 252.7
click at [364, 214] on div "You power on a computer, but it doesn't display a POST screen. What is the most…" at bounding box center [299, 140] width 302 height 174
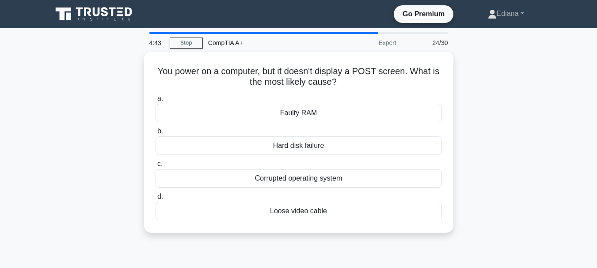
click at [119, 201] on div "You power on a computer, but it doesn't display a POST screen. What is the most…" at bounding box center [299, 148] width 504 height 192
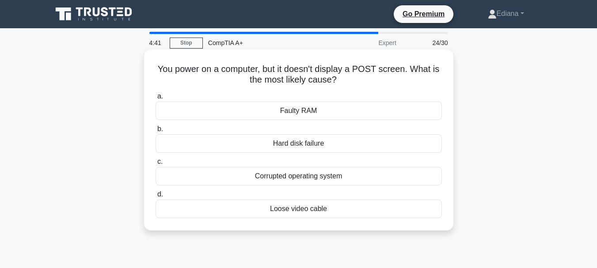
click at [373, 109] on div "Faulty RAM" at bounding box center [298, 111] width 286 height 19
click at [155, 99] on input "a. Faulty RAM" at bounding box center [155, 97] width 0 height 6
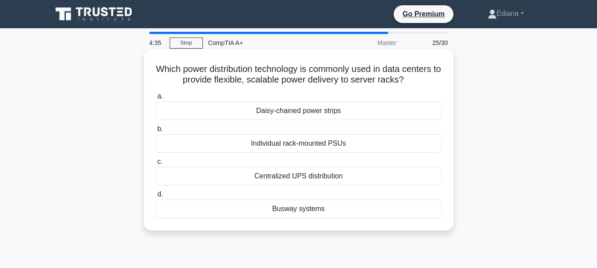
drag, startPoint x: 155, startPoint y: 65, endPoint x: 373, endPoint y: 222, distance: 268.5
click at [373, 222] on div "Which power distribution technology is commonly used in data centers to provide…" at bounding box center [299, 140] width 302 height 174
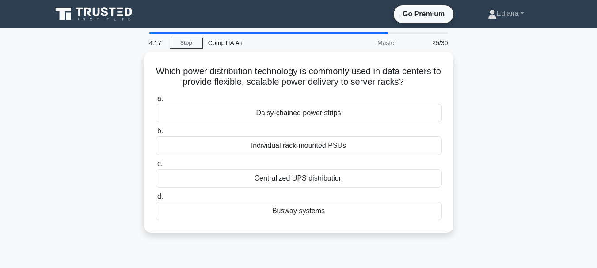
click at [96, 190] on div "Which power distribution technology is commonly used in data centers to provide…" at bounding box center [299, 148] width 504 height 192
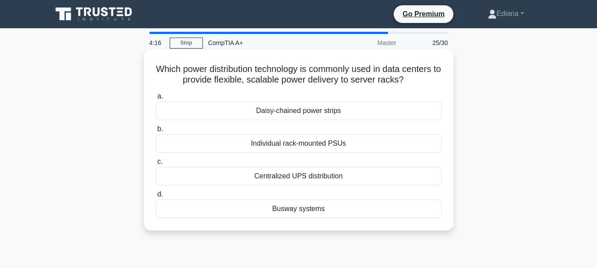
click at [235, 212] on div "Busway systems" at bounding box center [298, 209] width 286 height 19
click at [155, 197] on input "d. Busway systems" at bounding box center [155, 195] width 0 height 6
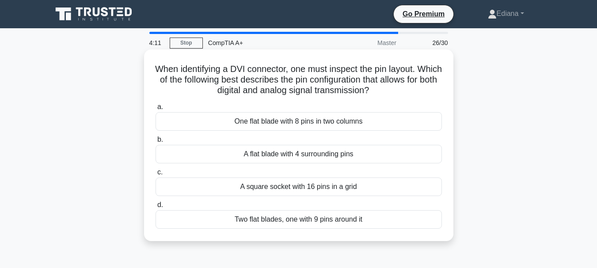
drag, startPoint x: 162, startPoint y: 68, endPoint x: 389, endPoint y: 218, distance: 272.4
click at [389, 218] on div "When identifying a DVI connector, one must inspect the pin layout. Which of the…" at bounding box center [299, 145] width 302 height 185
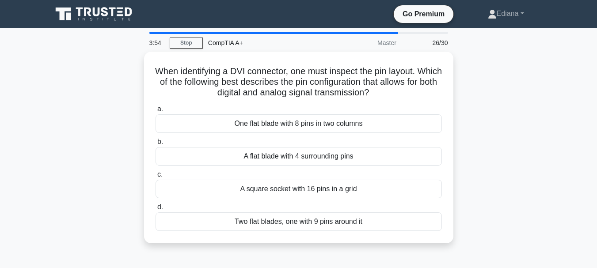
click at [535, 151] on div "When identifying a DVI connector, one must inspect the pin layout. Which of the…" at bounding box center [299, 153] width 504 height 202
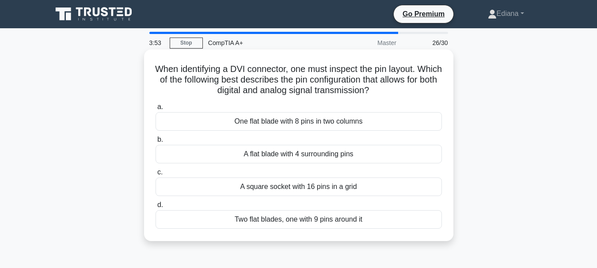
click at [342, 154] on div "A flat blade with 4 surrounding pins" at bounding box center [298, 154] width 286 height 19
click at [155, 143] on input "b. A flat blade with 4 surrounding pins" at bounding box center [155, 140] width 0 height 6
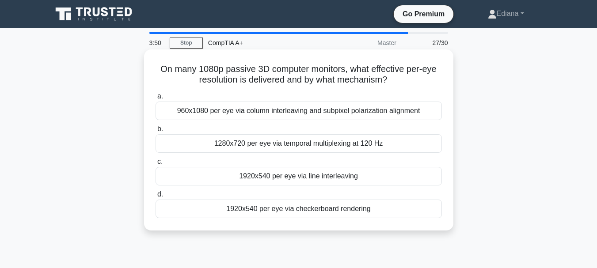
drag, startPoint x: 158, startPoint y: 64, endPoint x: 396, endPoint y: 210, distance: 278.6
click at [396, 210] on div "On many 1080p passive 3D computer monitors, what effective per-eye resolution i…" at bounding box center [299, 140] width 302 height 174
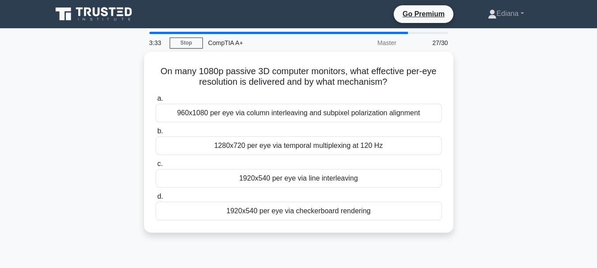
click at [54, 209] on div "On many 1080p passive 3D computer monitors, what effective per-eye resolution i…" at bounding box center [299, 148] width 504 height 192
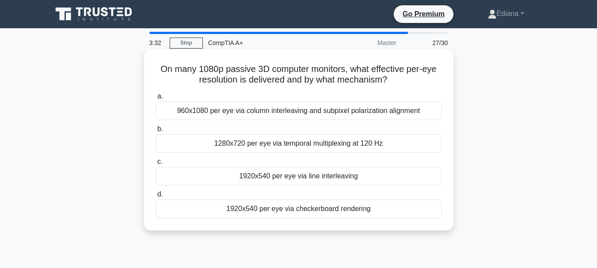
click at [235, 177] on div "1920x540 per eye via line interleaving" at bounding box center [298, 176] width 286 height 19
click at [155, 165] on input "c. 1920x540 per eye via line interleaving" at bounding box center [155, 162] width 0 height 6
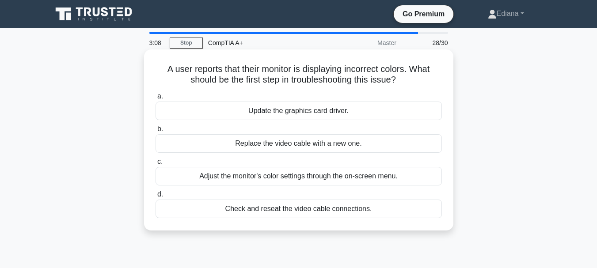
click at [299, 176] on div "Adjust the monitor's color settings through the on-screen menu." at bounding box center [298, 176] width 286 height 19
click at [155, 165] on input "c. Adjust the monitor's color settings through the on-screen menu." at bounding box center [155, 162] width 0 height 6
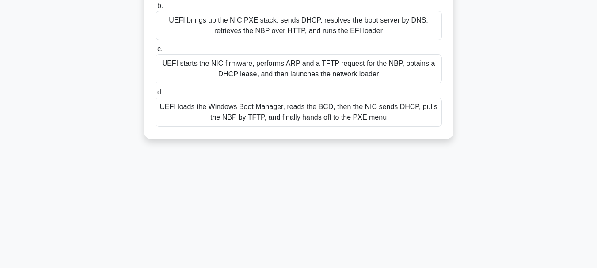
scroll to position [209, 0]
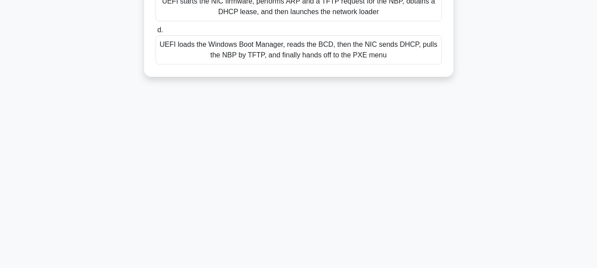
drag, startPoint x: 170, startPoint y: 66, endPoint x: 423, endPoint y: 131, distance: 260.9
click at [423, 131] on div "3:03 Stop CompTIA A+ Master 29/30 On a UEFI client performing a PXE network boo…" at bounding box center [299, 44] width 504 height 442
click at [584, 80] on main "2:36 Stop CompTIA A+ Master 29/30 On a UEFI client performing a PXE network boo…" at bounding box center [298, 43] width 597 height 449
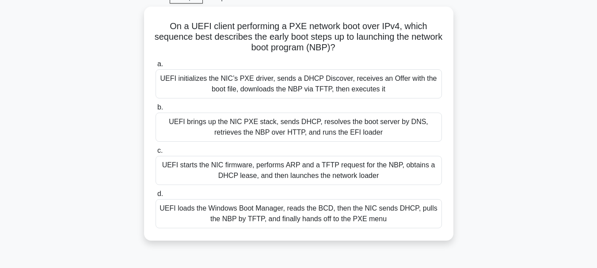
scroll to position [0, 0]
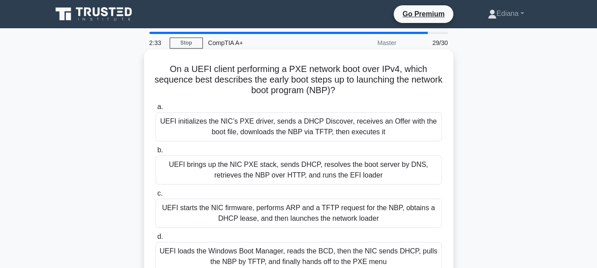
click at [330, 124] on div "UEFI initializes the NIC’s PXE driver, sends a DHCP Discover, receives an Offer…" at bounding box center [298, 126] width 286 height 29
click at [155, 110] on input "a. UEFI initializes the NIC’s PXE driver, sends a DHCP Discover, receives an Of…" at bounding box center [155, 107] width 0 height 6
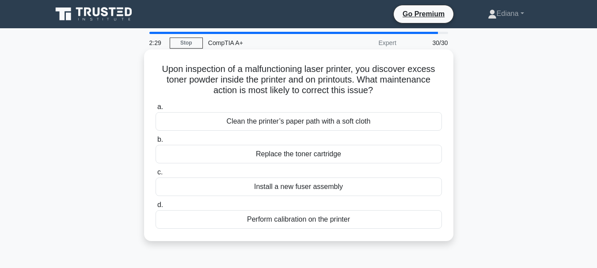
drag, startPoint x: 156, startPoint y: 64, endPoint x: 361, endPoint y: 211, distance: 252.0
click at [361, 211] on div "Upon inspection of a malfunctioning laser printer, you discover excess toner po…" at bounding box center [299, 145] width 302 height 185
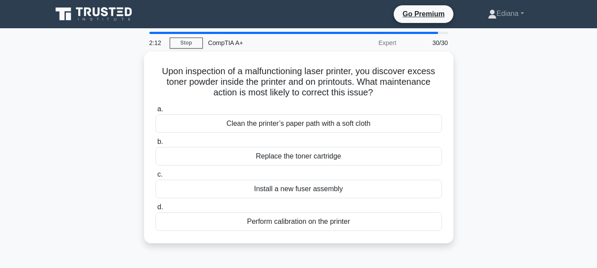
click at [77, 151] on div "Upon inspection of a malfunctioning laser printer, you discover excess toner po…" at bounding box center [299, 153] width 504 height 202
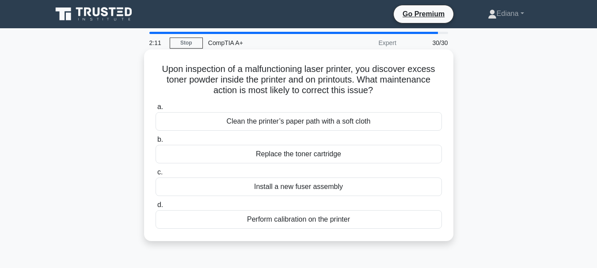
click at [216, 150] on div "Replace the toner cartridge" at bounding box center [298, 154] width 286 height 19
click at [155, 143] on input "b. Replace the toner cartridge" at bounding box center [155, 140] width 0 height 6
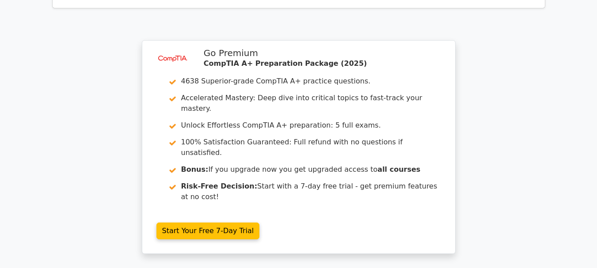
scroll to position [2206, 0]
